Goal: Find specific page/section: Find specific page/section

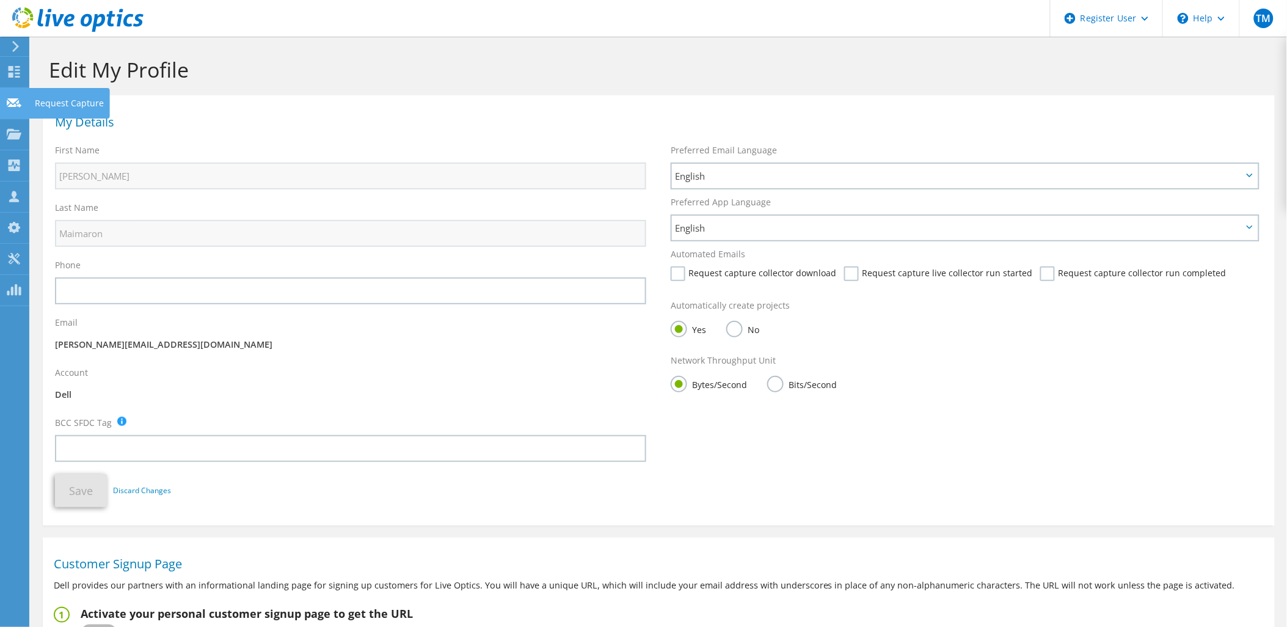
click at [11, 106] on use at bounding box center [14, 102] width 15 height 9
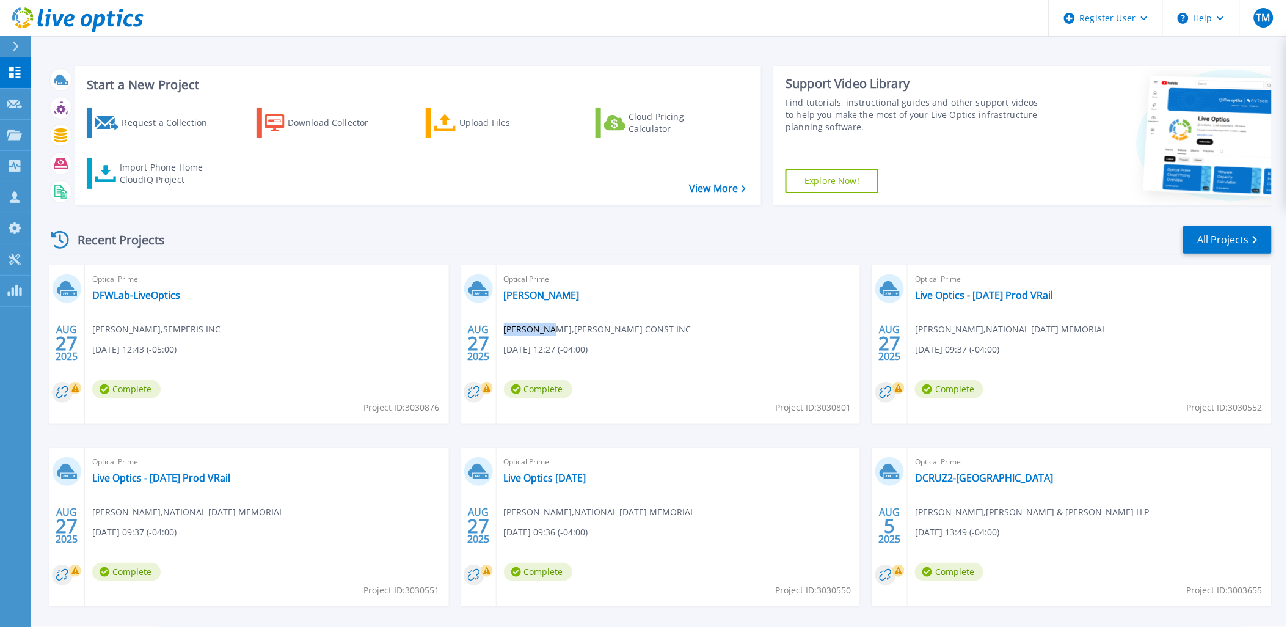
drag, startPoint x: 504, startPoint y: 332, endPoint x: 537, endPoint y: 316, distance: 36.6
click at [545, 330] on span "Peter CINCU , FJ SCIAME CONST INC" at bounding box center [597, 328] width 187 height 13
drag, startPoint x: 540, startPoint y: 296, endPoint x: 501, endPoint y: 297, distance: 39.1
click at [501, 297] on div "Optical Prime Sciame Peter CINCU , FJ SCIAME CONST INC 08/27/2025, 12:27 (-04:0…" at bounding box center [678, 344] width 364 height 158
copy link "Sciame"
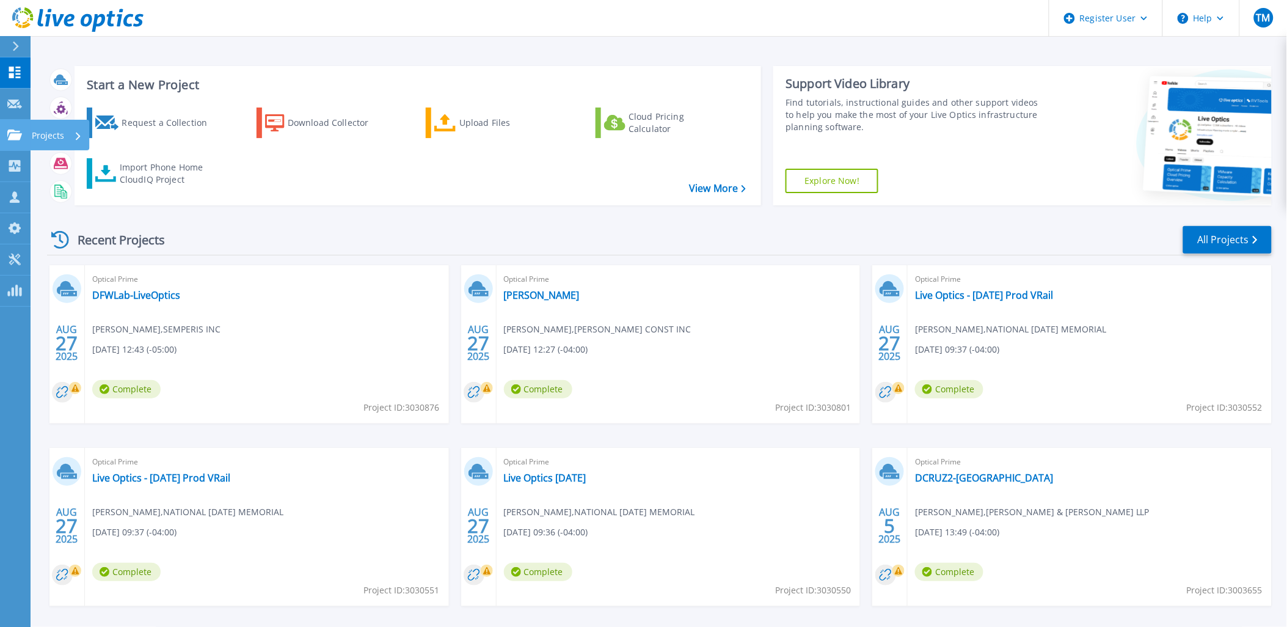
click at [15, 136] on icon at bounding box center [14, 134] width 15 height 10
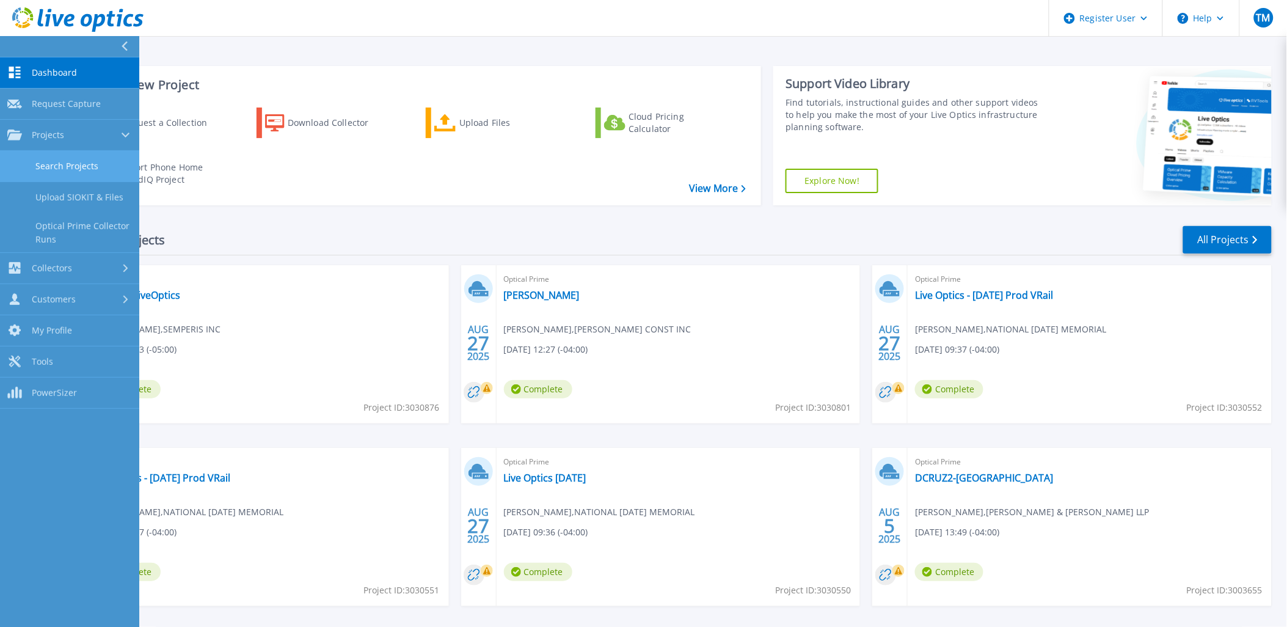
click at [19, 162] on link "Search Projects" at bounding box center [69, 166] width 139 height 31
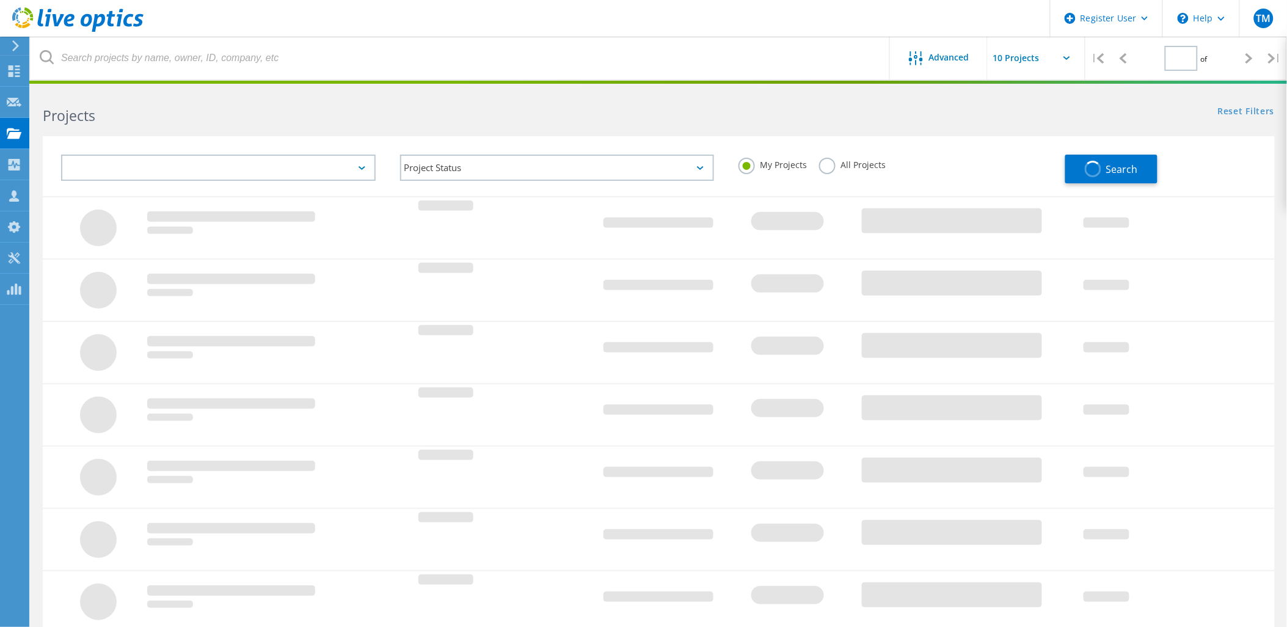
type input "1"
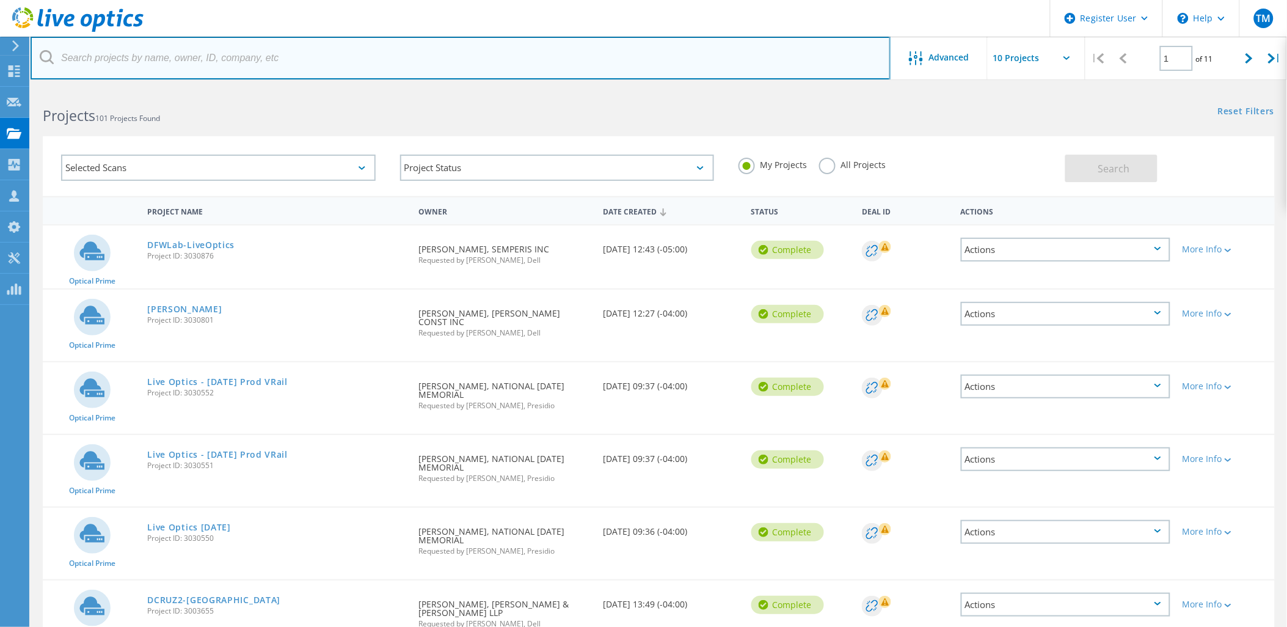
click at [159, 63] on input "text" at bounding box center [461, 58] width 860 height 43
paste input "Sciame"
type input "Sciame"
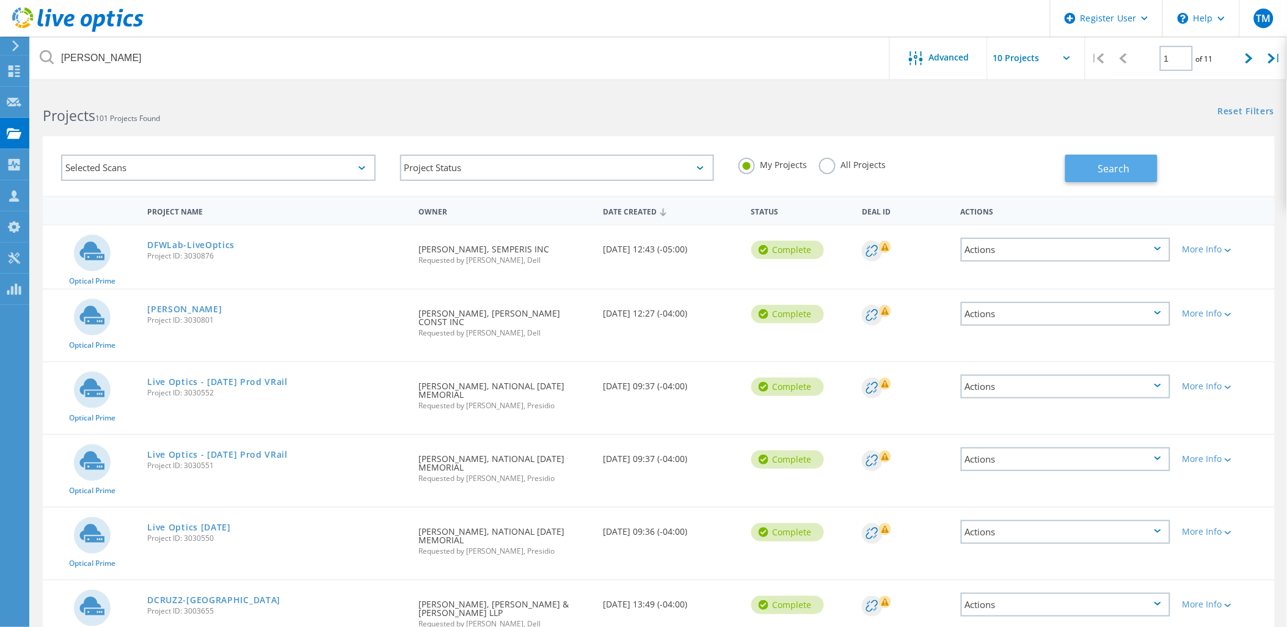
click at [1154, 165] on button "Search" at bounding box center [1111, 167] width 92 height 27
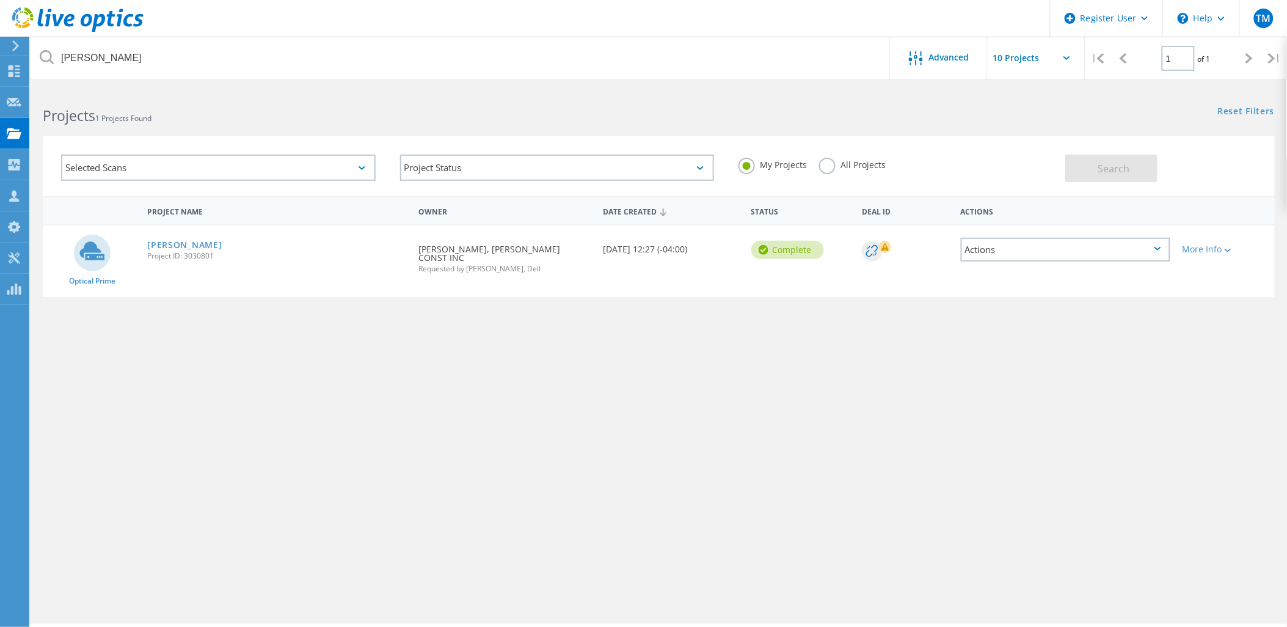
click at [861, 164] on label "All Projects" at bounding box center [852, 164] width 67 height 12
click at [0, 0] on input "All Projects" at bounding box center [0, 0] width 0 height 0
click at [1161, 164] on div "Search" at bounding box center [1166, 162] width 203 height 40
click at [1116, 163] on span "Search" at bounding box center [1114, 168] width 32 height 13
